Goal: Transaction & Acquisition: Purchase product/service

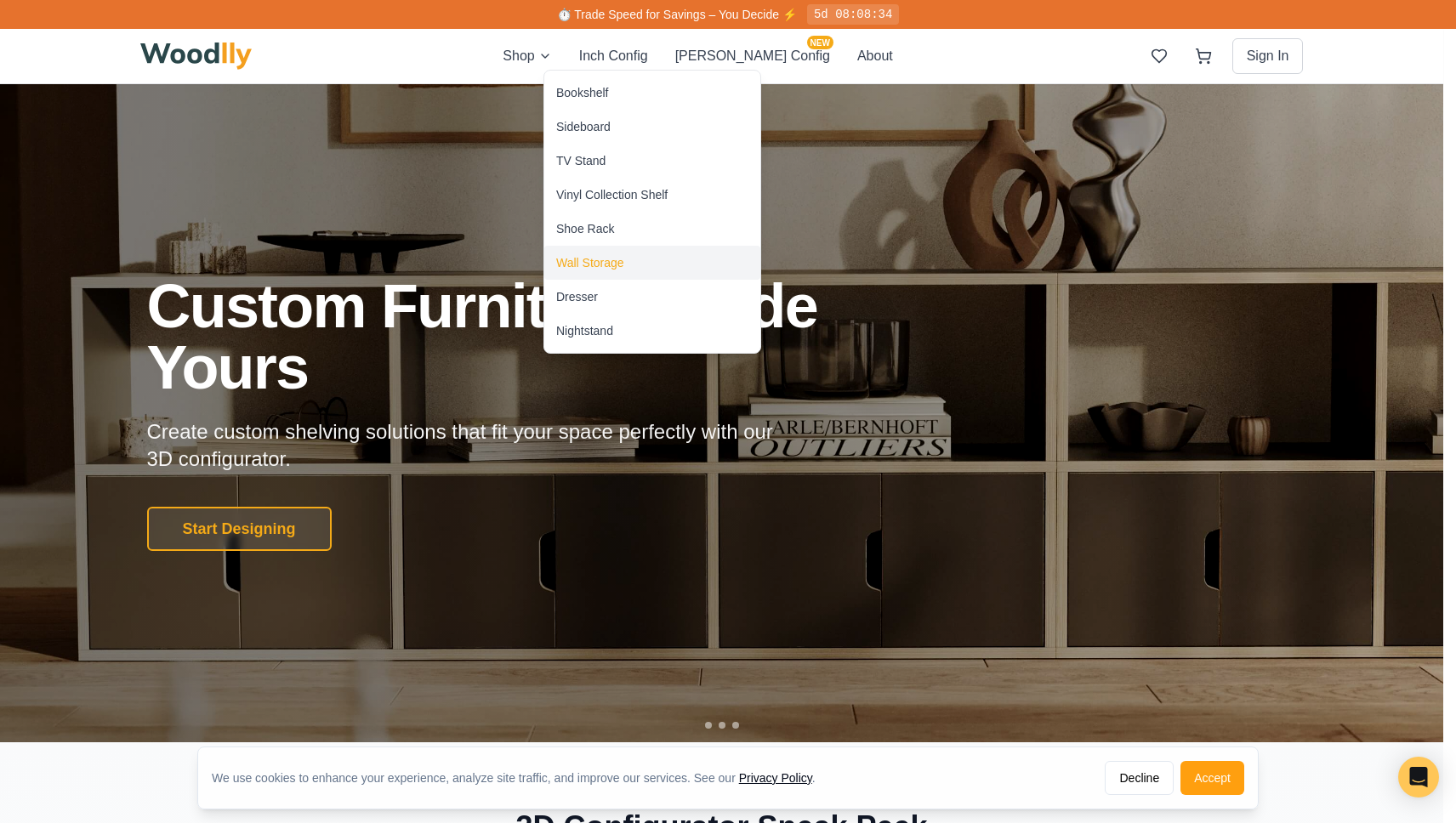
click at [605, 267] on div "Wall Storage" at bounding box center [590, 263] width 68 height 17
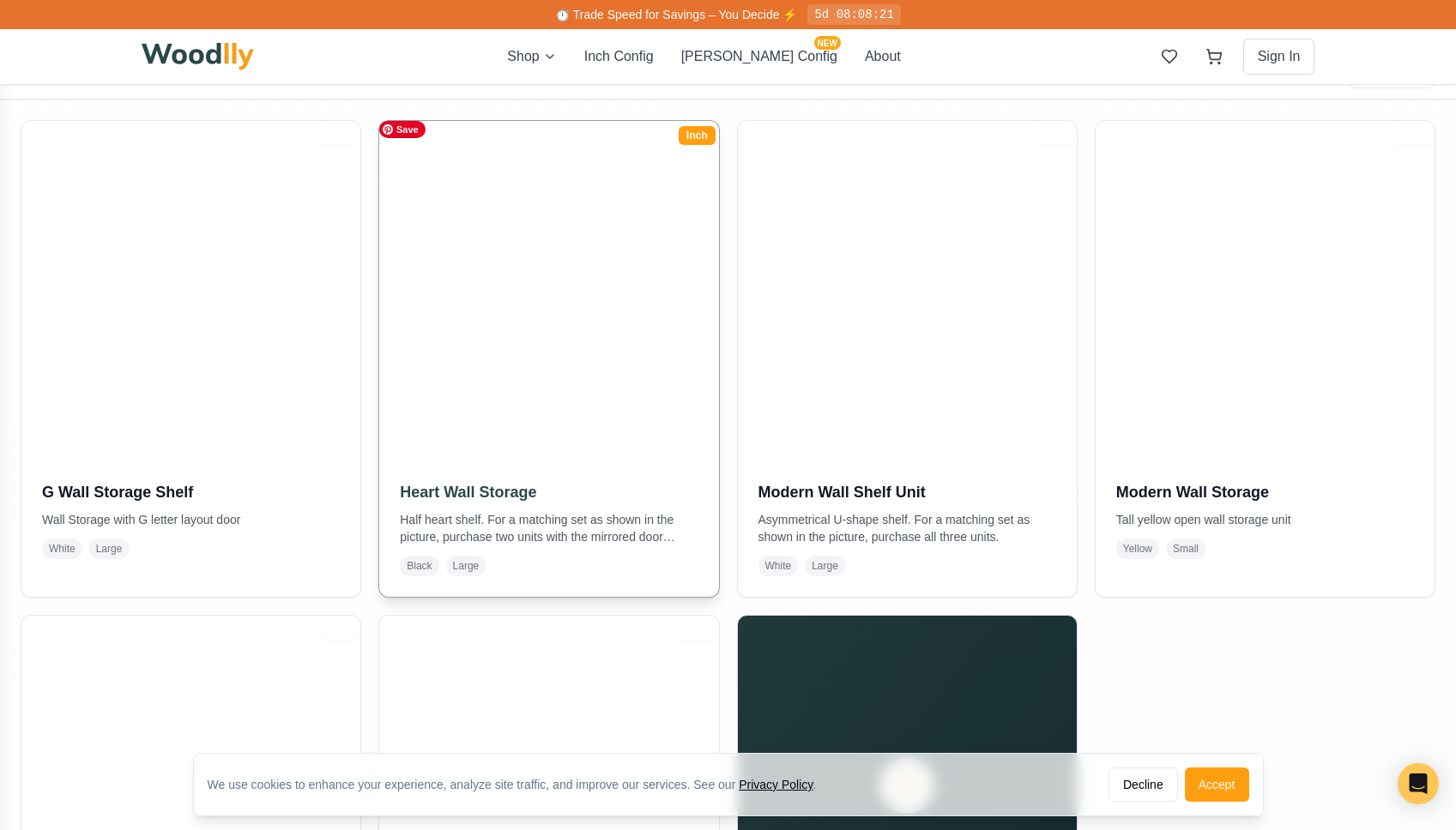
scroll to position [550, 0]
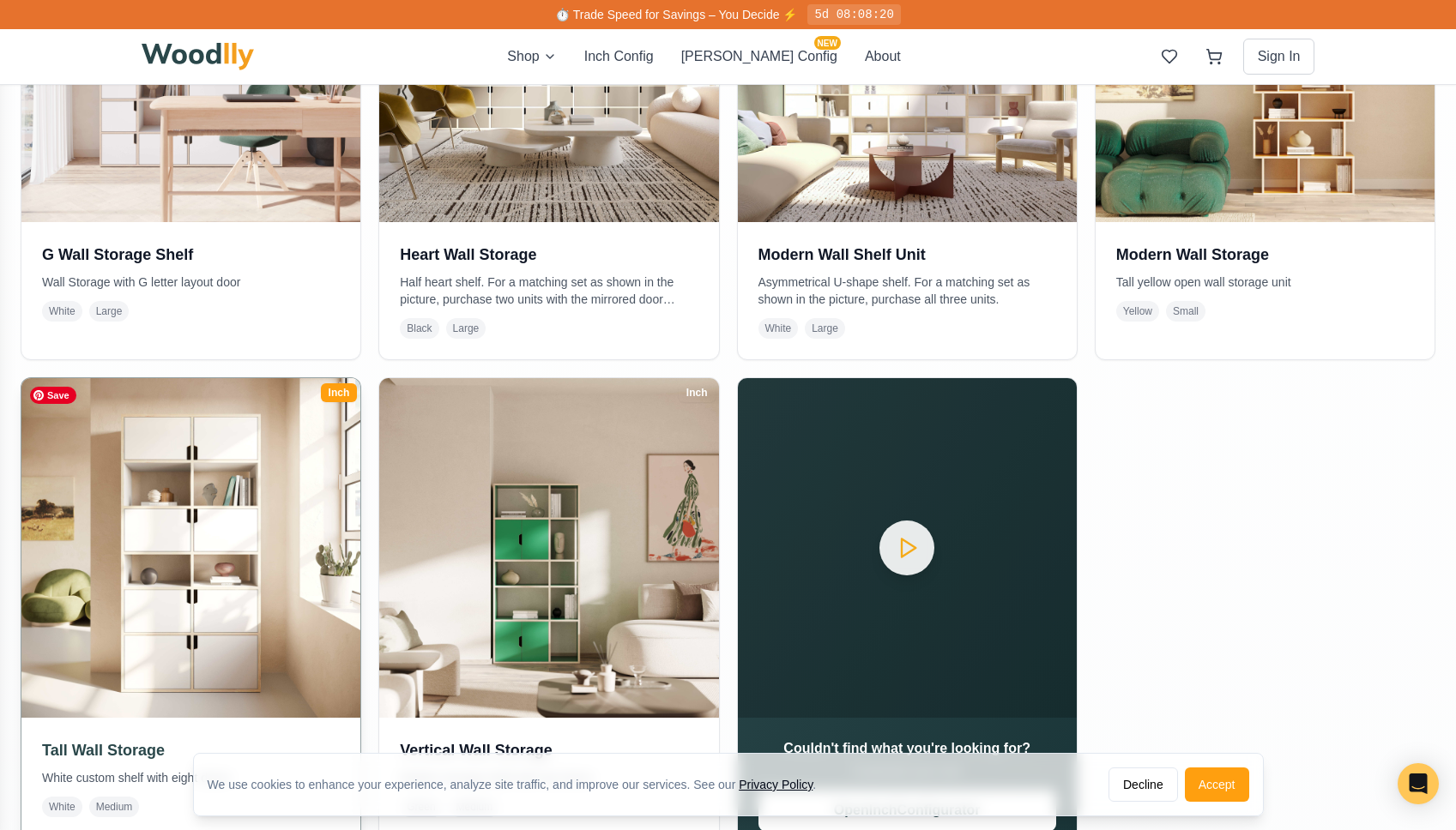
click at [274, 470] on img at bounding box center [191, 548] width 356 height 356
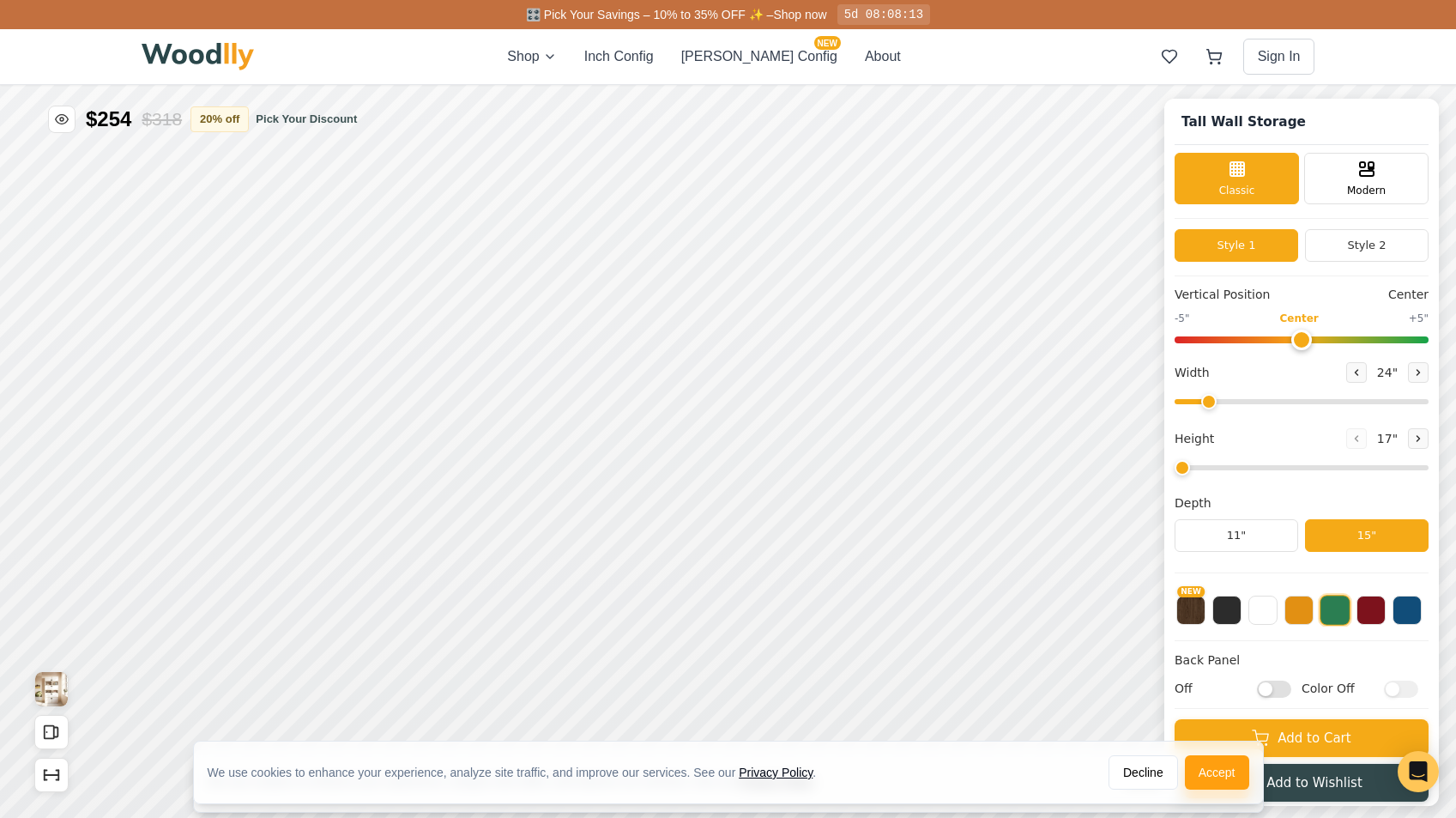
type input "36"
type input "6"
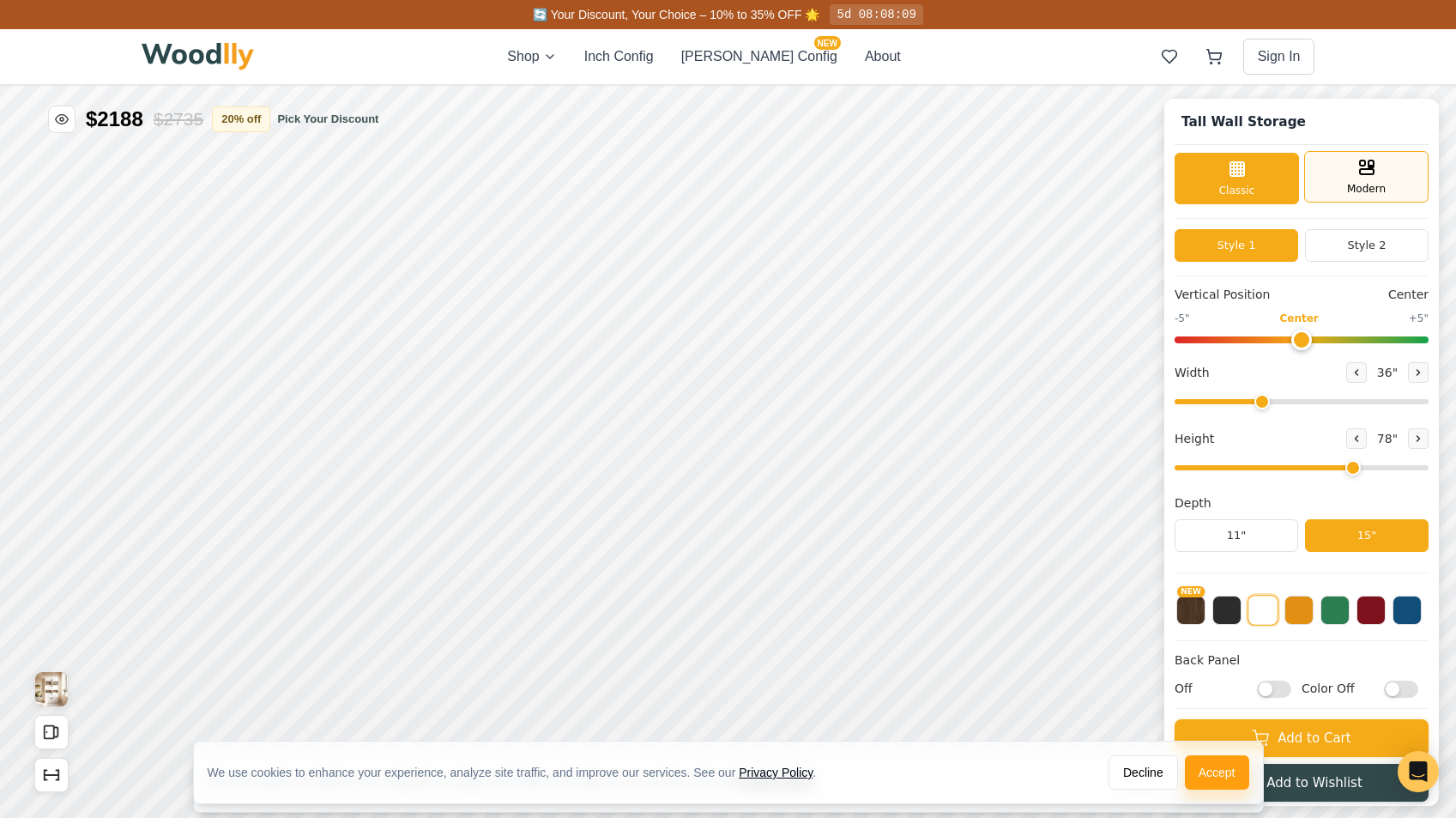
click at [1372, 187] on span "Modern" at bounding box center [1367, 188] width 39 height 15
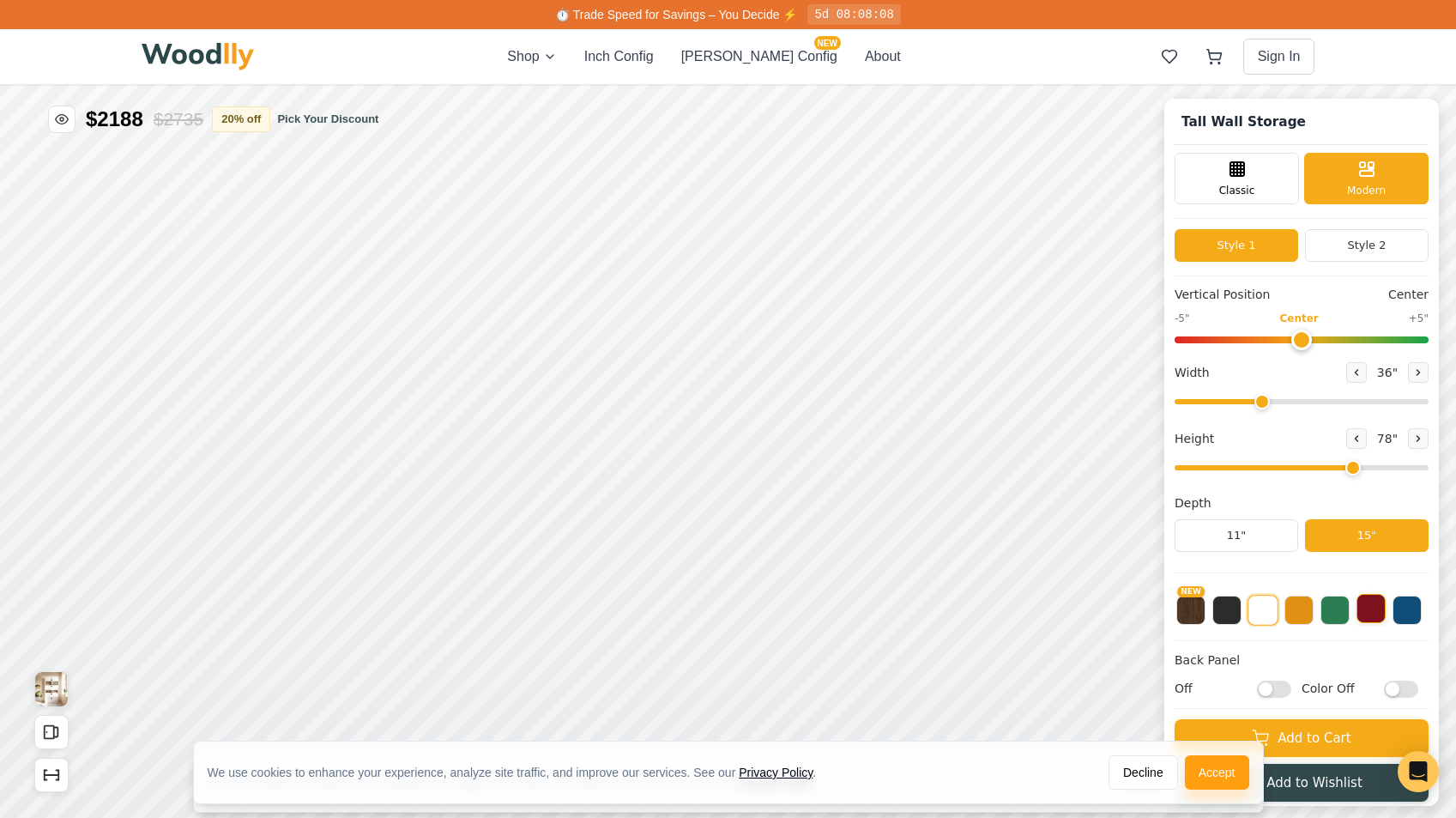
click at [1386, 606] on button at bounding box center [1370, 608] width 29 height 29
click at [1415, 608] on button at bounding box center [1407, 608] width 29 height 29
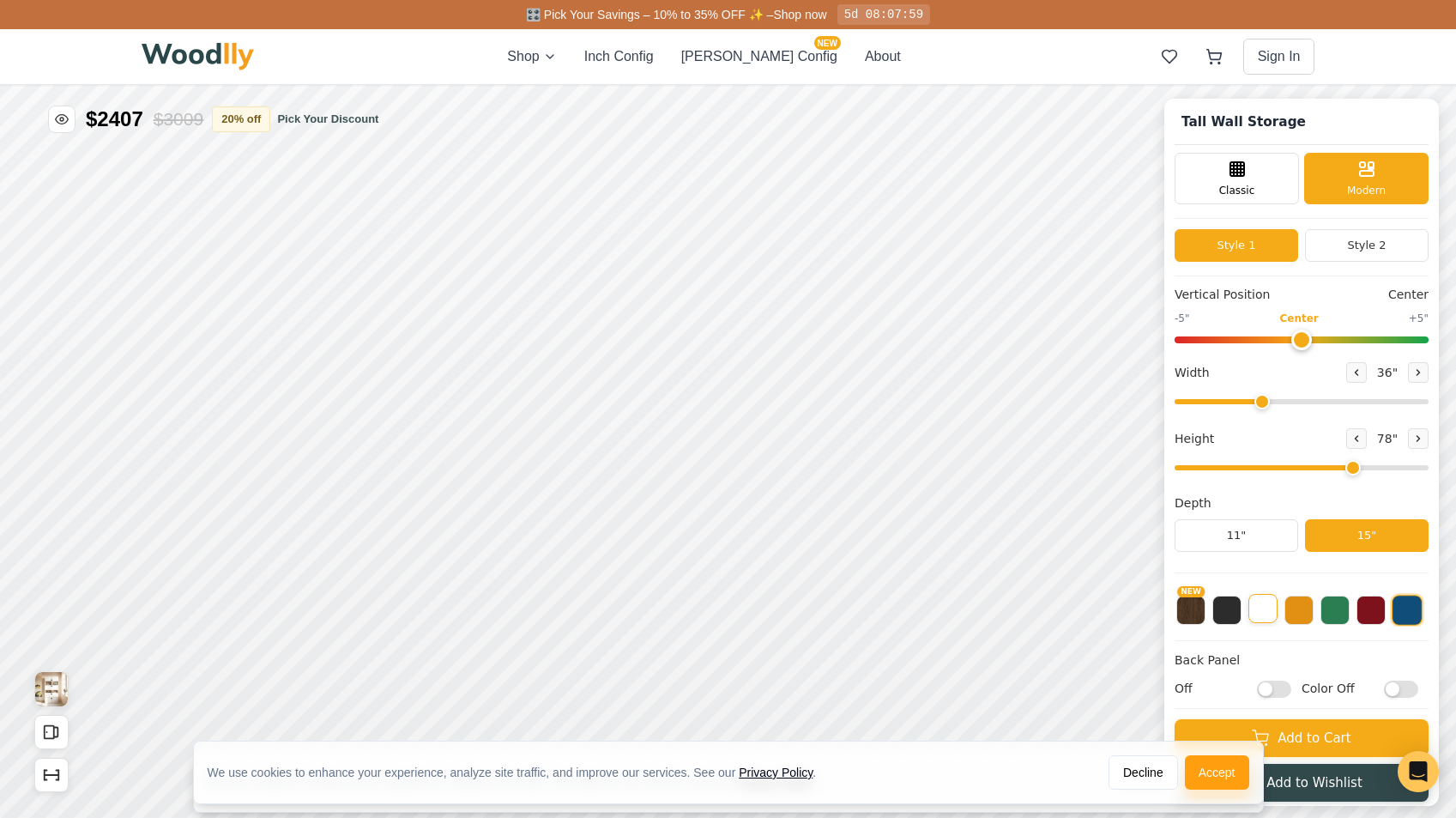
click at [1275, 614] on button at bounding box center [1263, 608] width 29 height 29
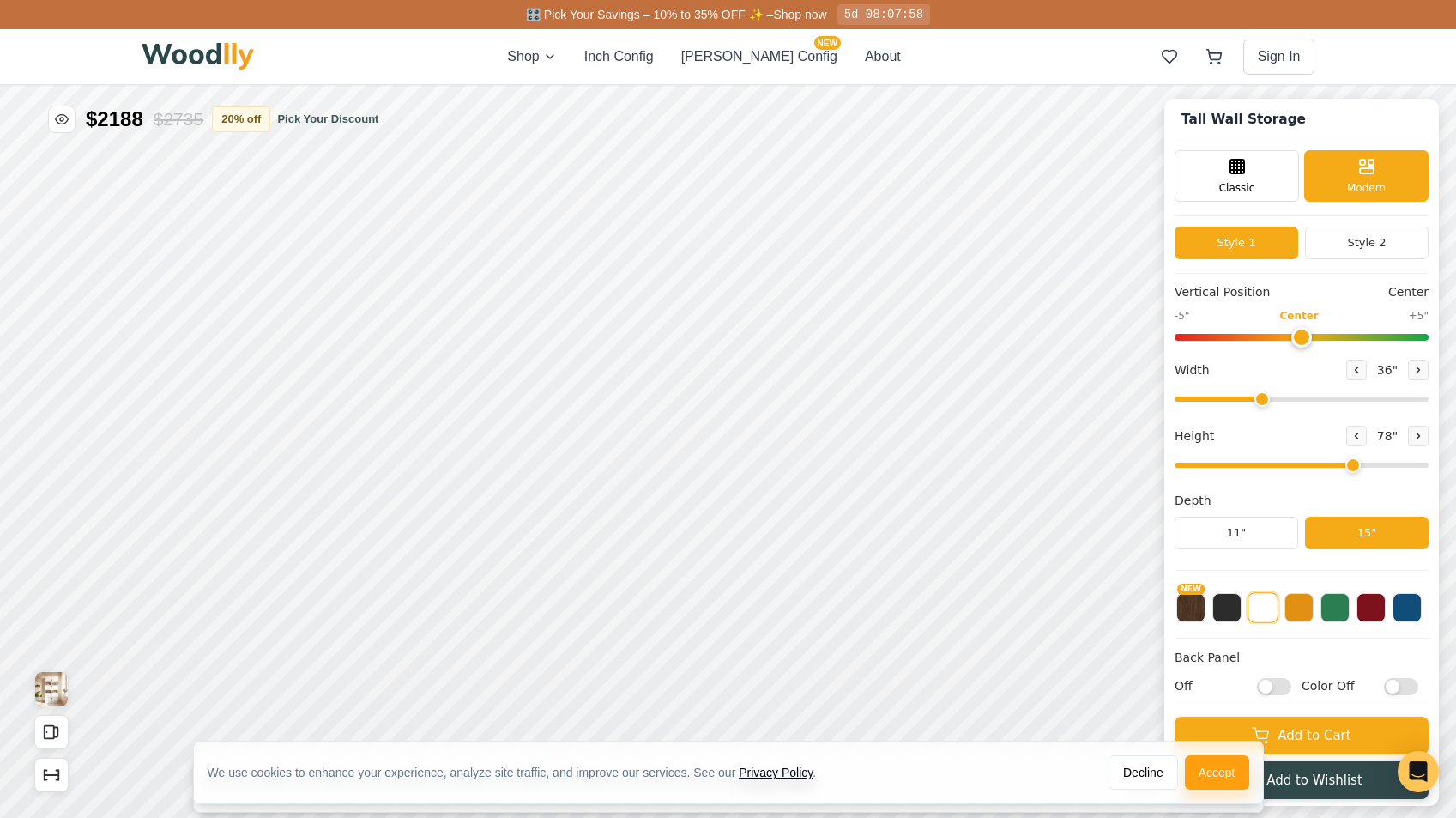
scroll to position [4, 0]
click at [1278, 680] on input "Off" at bounding box center [1274, 685] width 34 height 17
checkbox input "true"
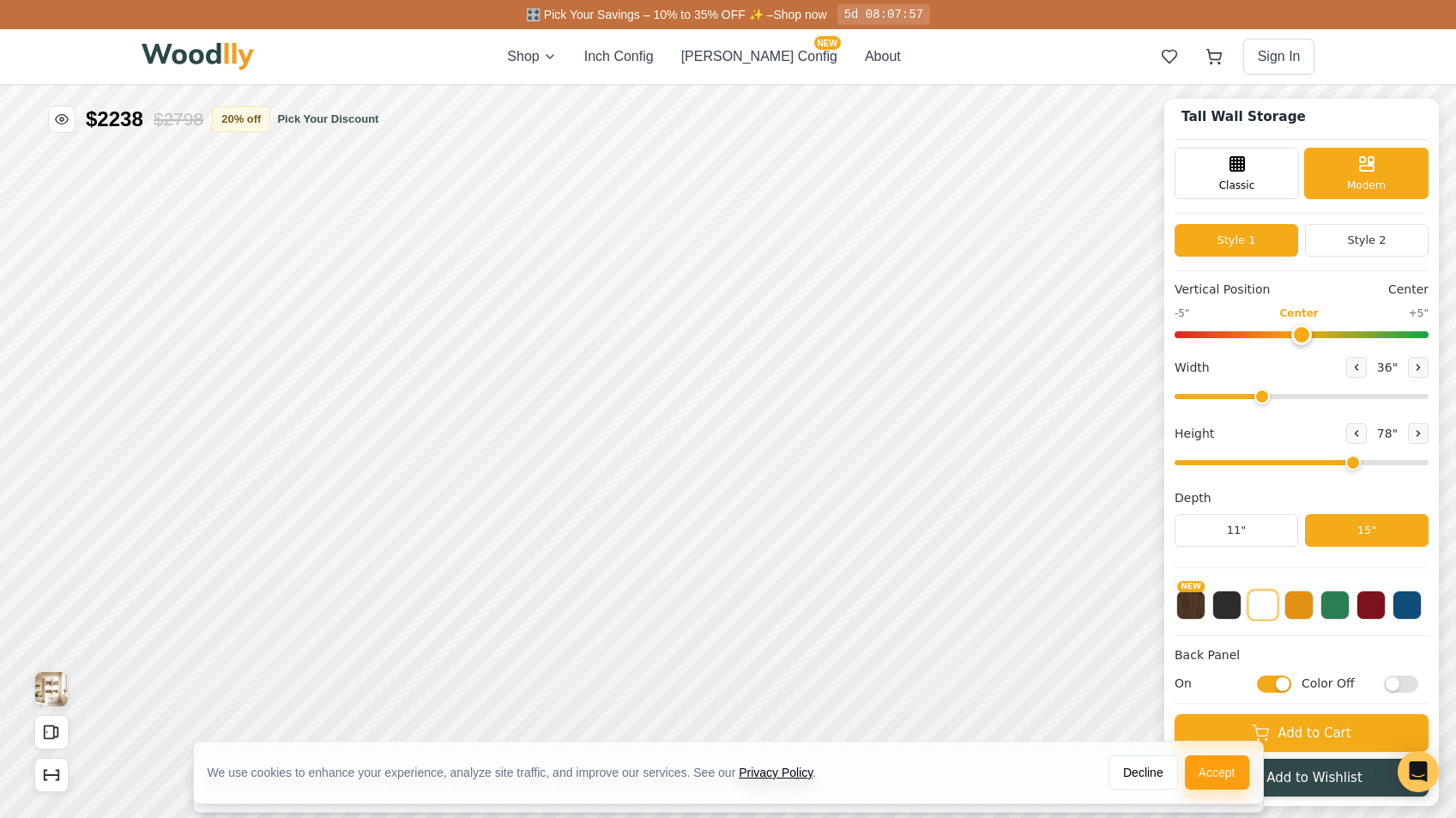
scroll to position [8, 0]
click at [1399, 680] on input "Color Off" at bounding box center [1401, 682] width 34 height 17
click at [1410, 680] on input "Color On" at bounding box center [1401, 682] width 34 height 17
checkbox input "false"
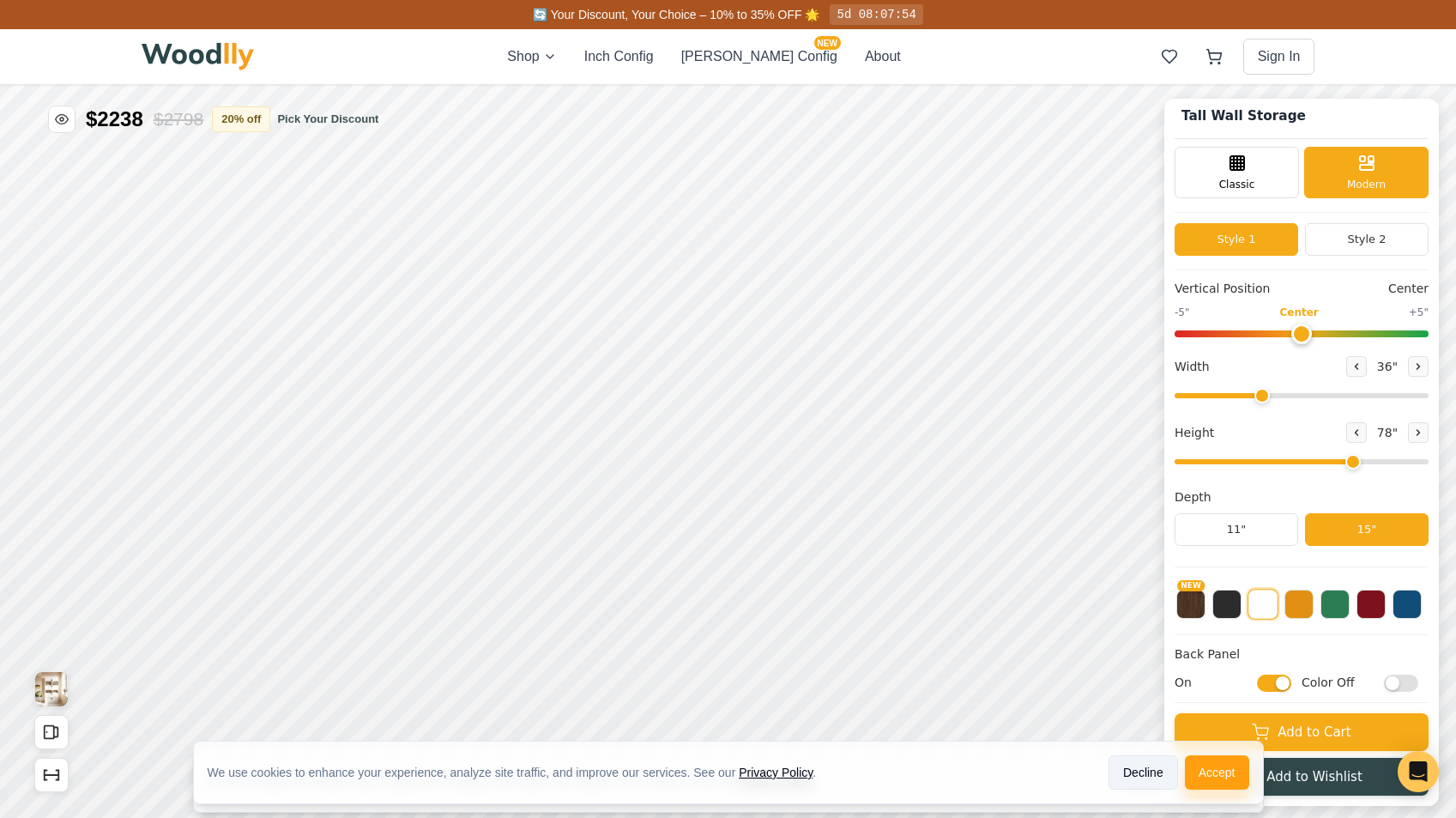
drag, startPoint x: 1148, startPoint y: 769, endPoint x: 1156, endPoint y: 686, distance: 83.4
click at [1148, 769] on button "Decline" at bounding box center [1143, 772] width 69 height 34
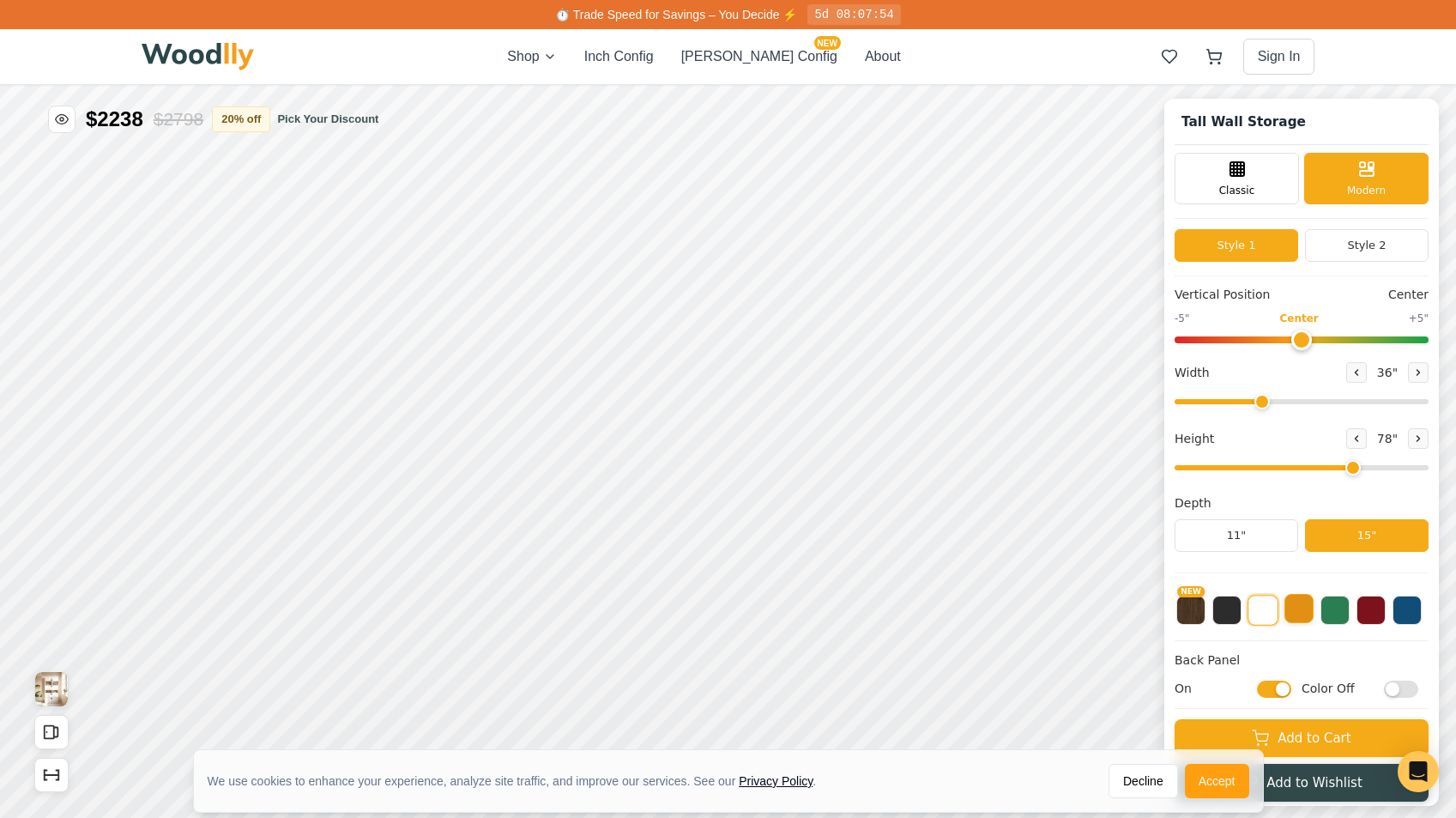
scroll to position [0, 0]
